Goal: Transaction & Acquisition: Purchase product/service

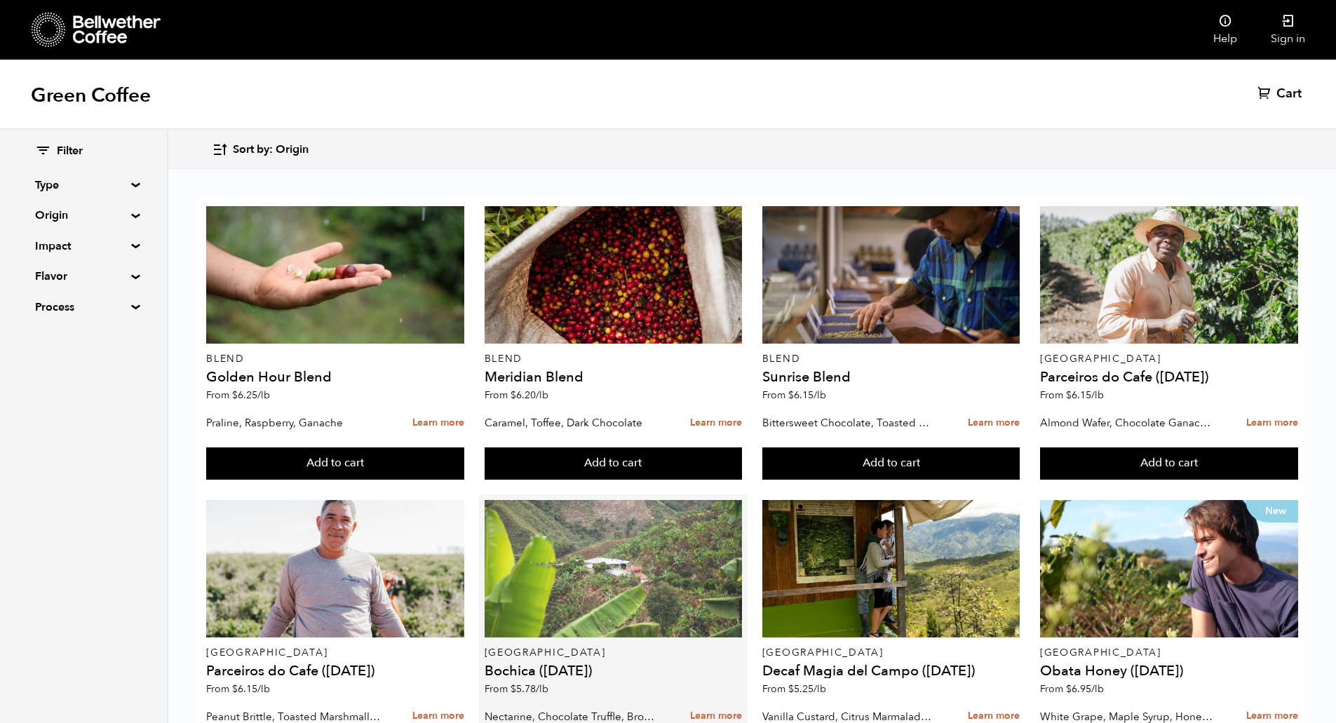
scroll to position [425, 0]
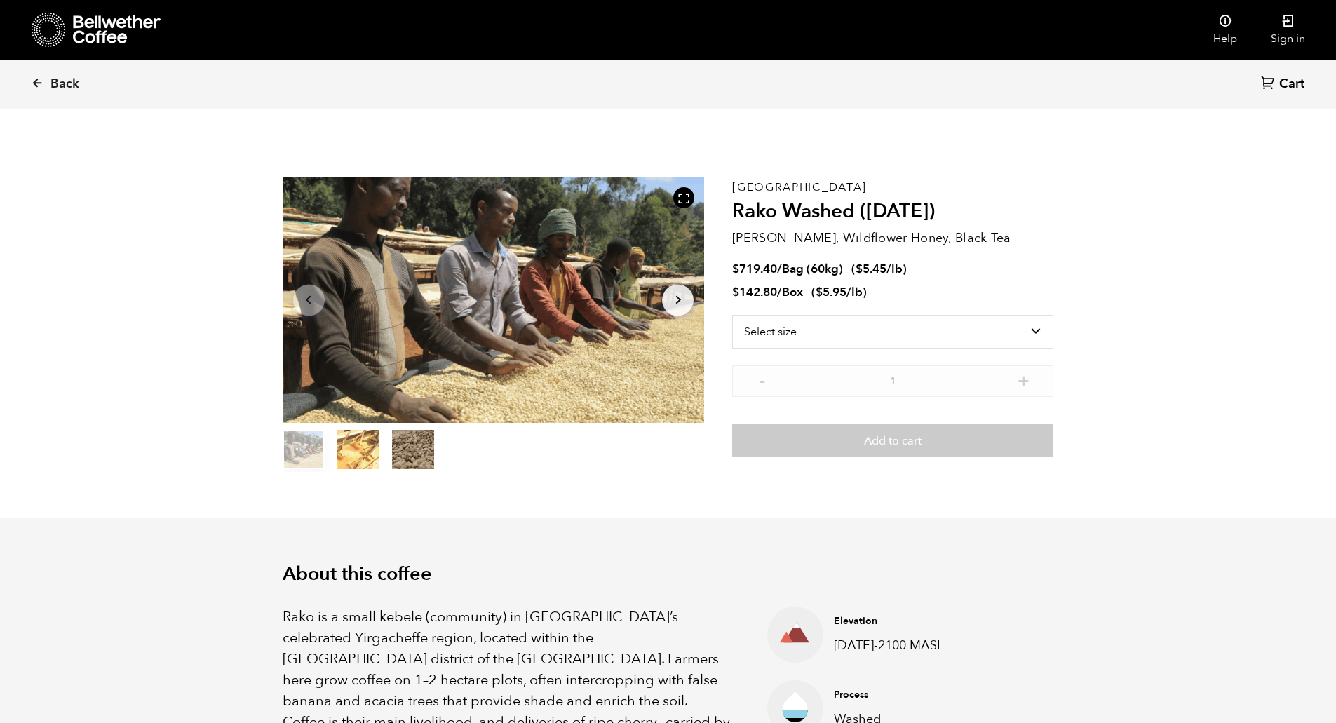
scroll to position [610, 747]
click at [879, 339] on select "Select size Bag (60kg) (132 lbs) Box (24 lbs)" at bounding box center [892, 332] width 321 height 34
select select "bag-3"
click at [732, 315] on select "Select size Bag (60kg) (132 lbs) Box (24 lbs)" at bounding box center [892, 332] width 321 height 34
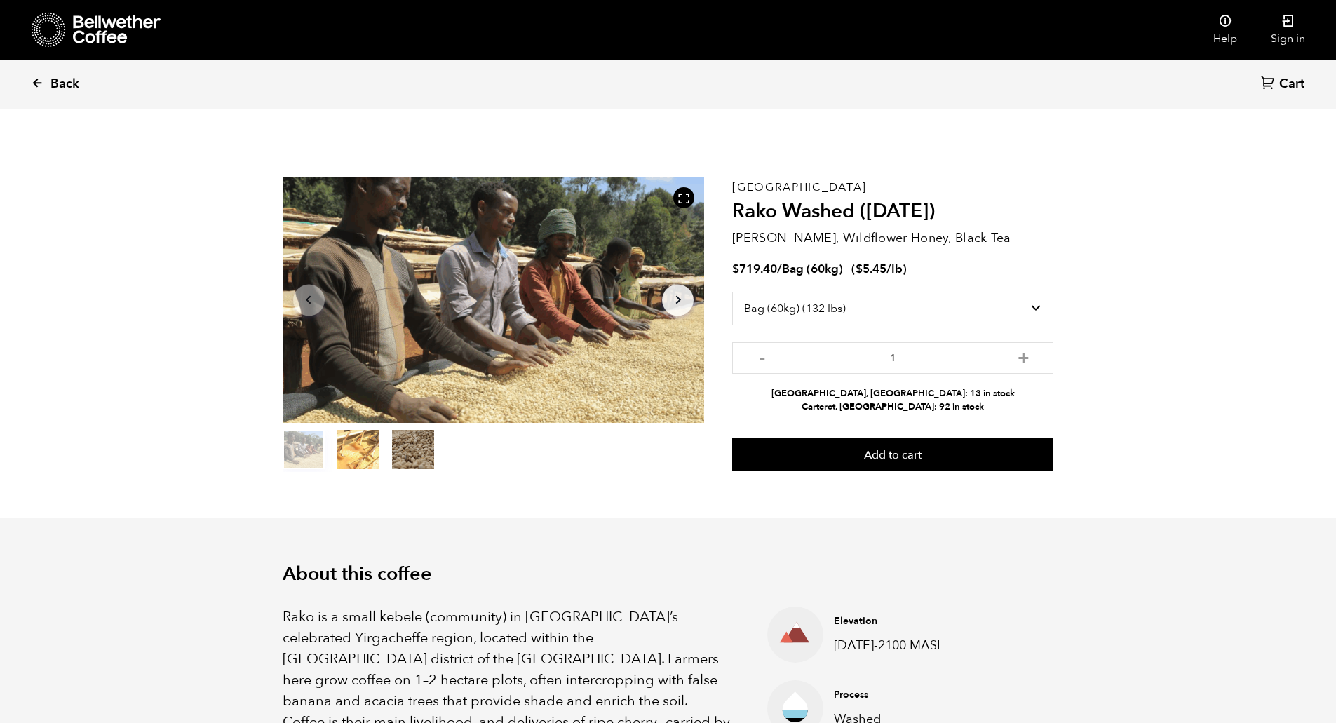
click at [58, 81] on span "Back" at bounding box center [64, 84] width 29 height 17
